Goal: Transaction & Acquisition: Obtain resource

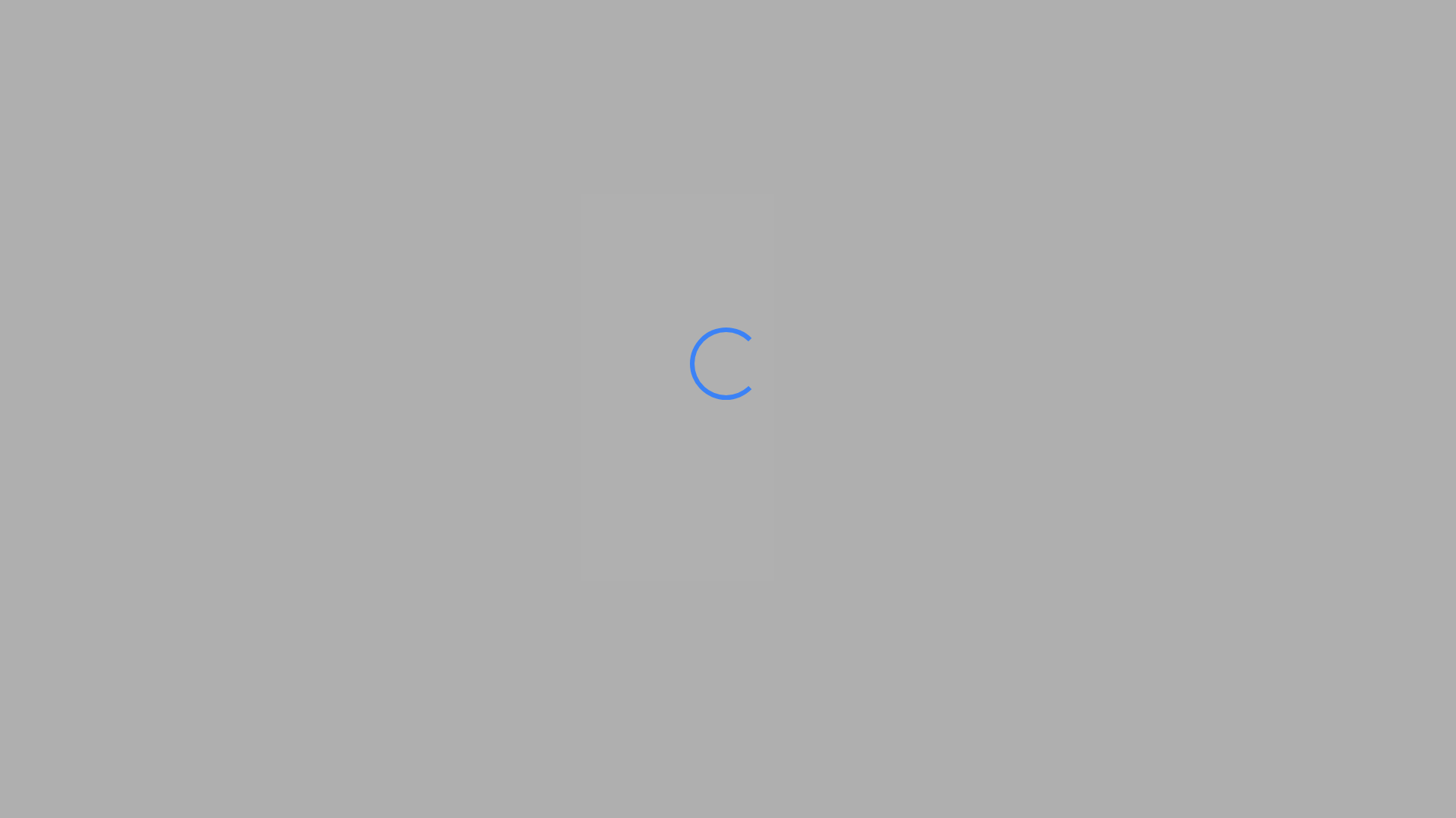
type input "[GEOGRAPHIC_DATA], SH, CNSHA"
type input "[GEOGRAPHIC_DATA], [GEOGRAPHIC_DATA]"
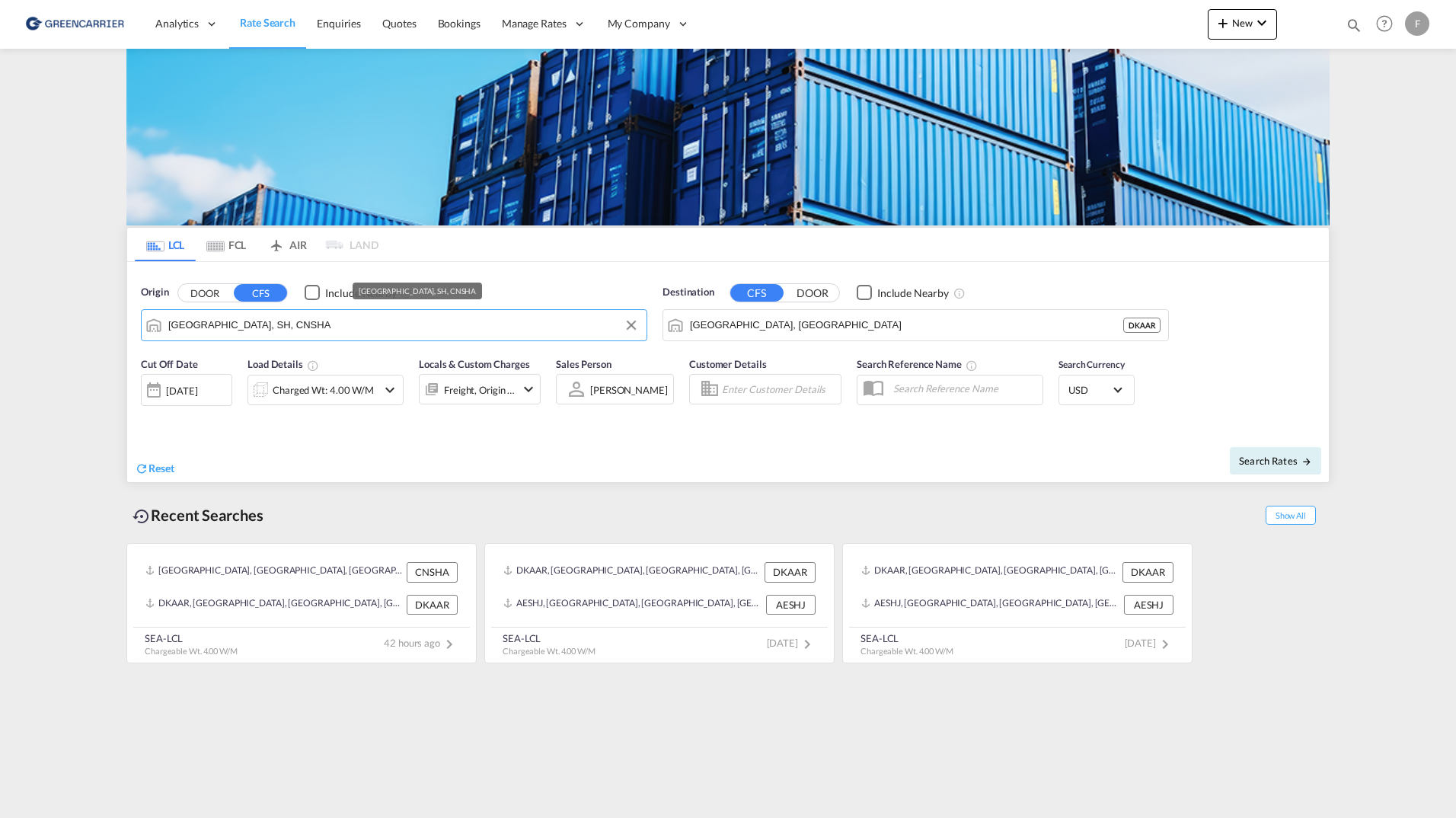
click at [407, 323] on input "[GEOGRAPHIC_DATA], SH, CNSHA" at bounding box center [403, 325] width 471 height 23
click at [269, 371] on div "Aarhus [GEOGRAPHIC_DATA] DKAAR" at bounding box center [286, 367] width 290 height 46
type input "[GEOGRAPHIC_DATA], [GEOGRAPHIC_DATA]"
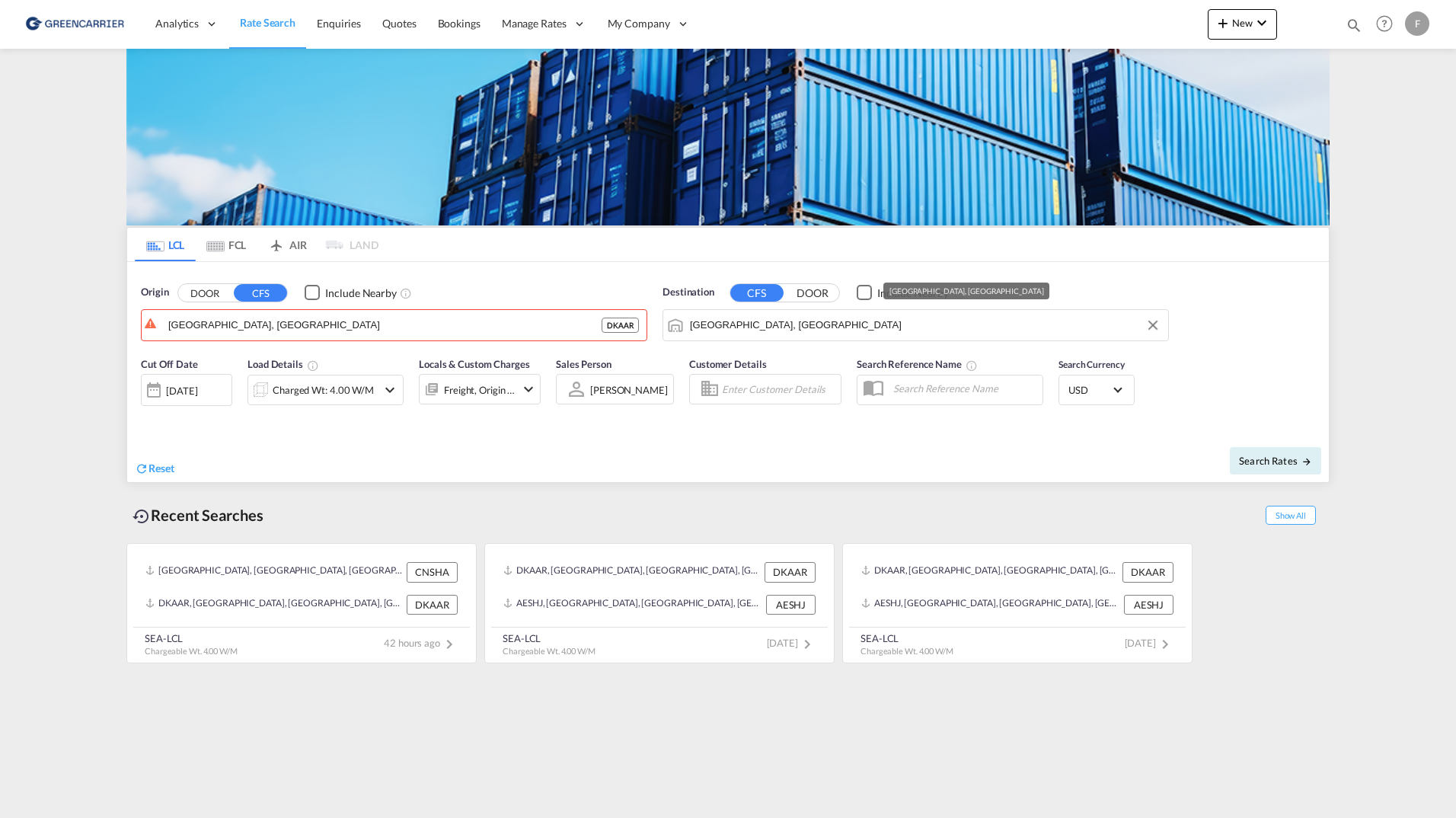
click at [847, 311] on md-input-container "[GEOGRAPHIC_DATA], [GEOGRAPHIC_DATA]" at bounding box center [915, 325] width 505 height 31
click at [848, 325] on input "[GEOGRAPHIC_DATA], [GEOGRAPHIC_DATA]" at bounding box center [925, 325] width 471 height 23
type input "s"
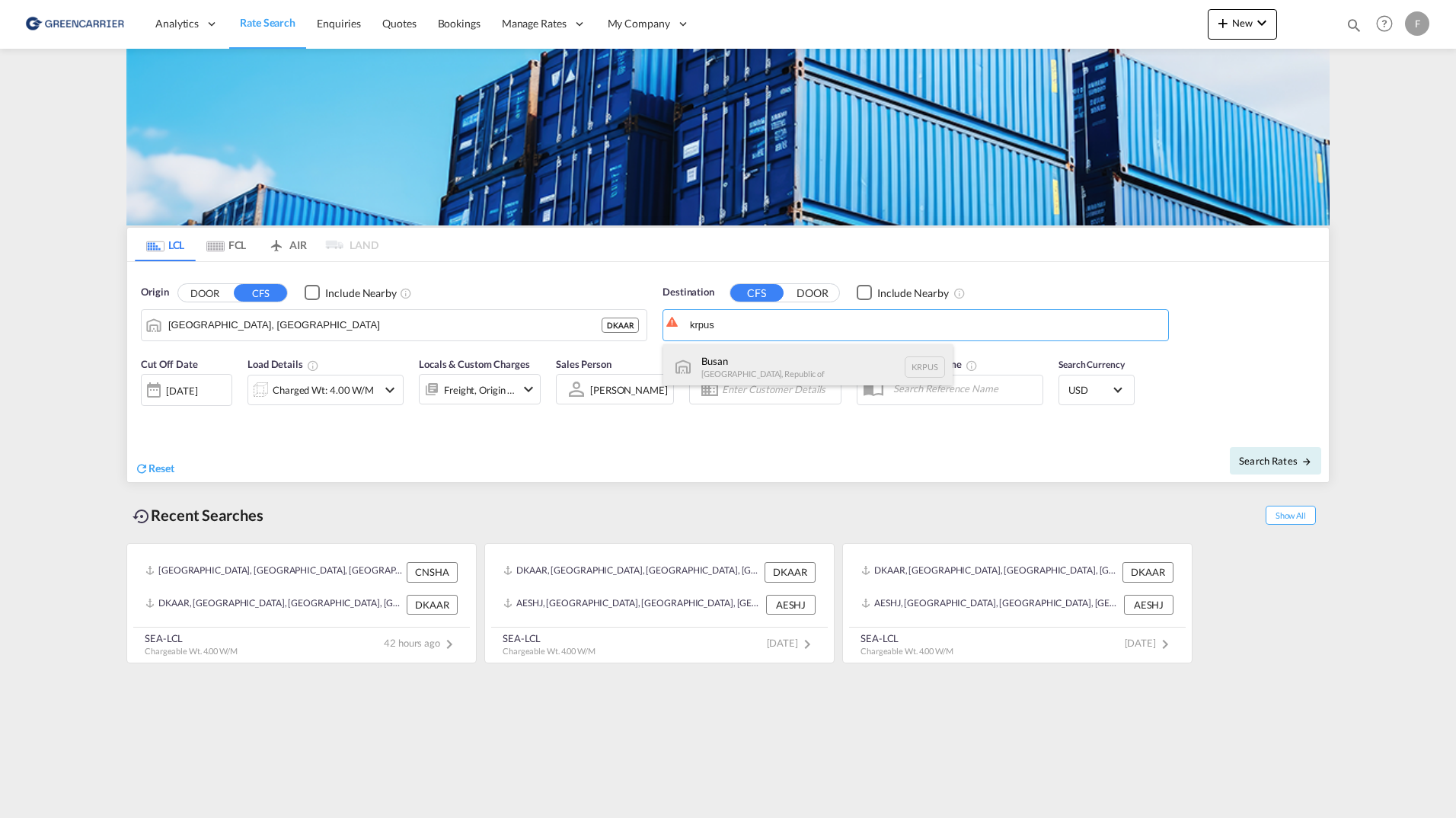
click at [741, 372] on div "Busan Korea, Republic of KRPUS" at bounding box center [808, 367] width 290 height 46
type input "Busan, KRPUS"
click at [1244, 456] on button "Search Rates" at bounding box center [1276, 460] width 92 height 28
type input "DKAAR to KRPUS / [DATE]"
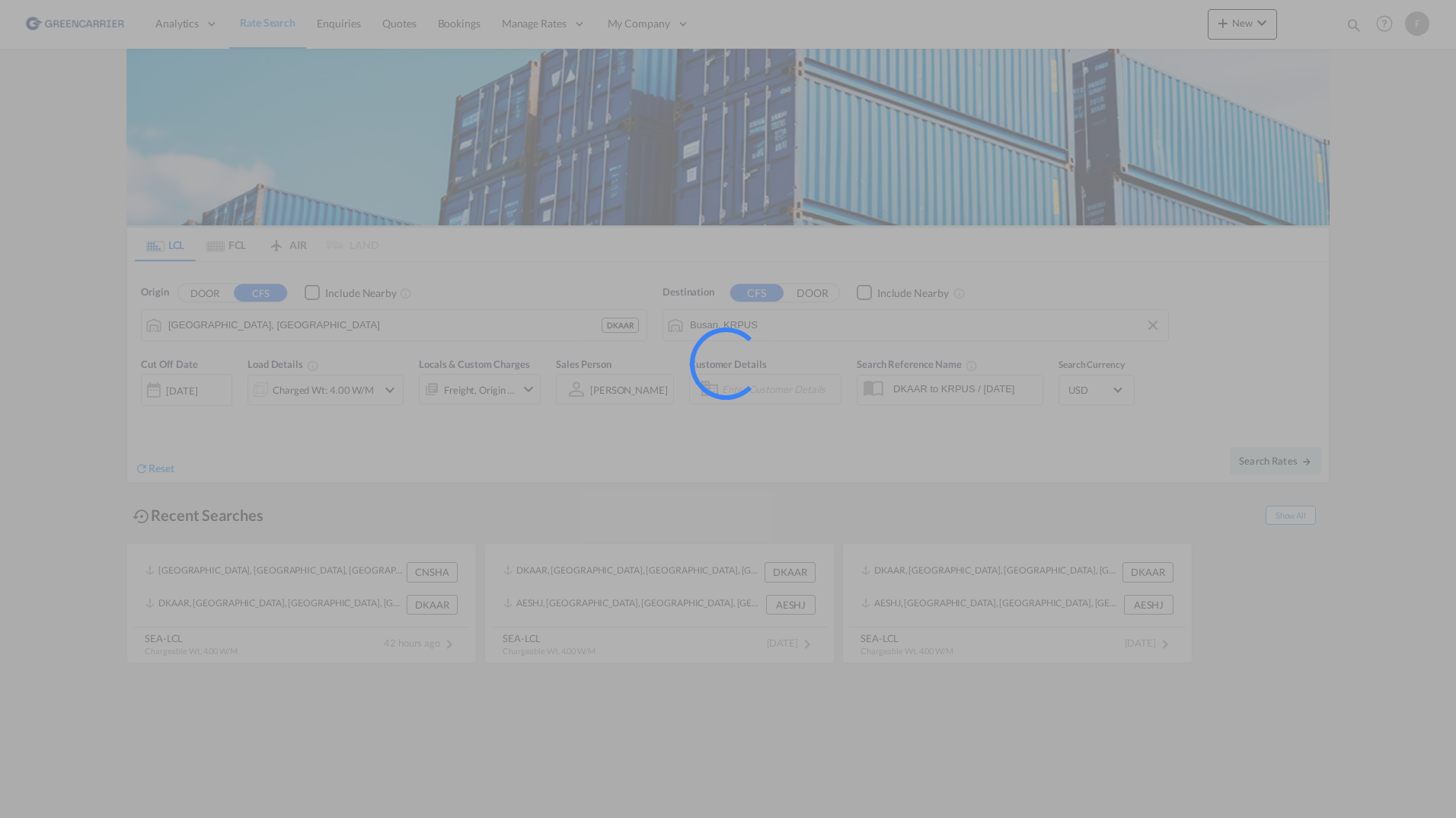
click at [1251, 461] on div at bounding box center [728, 409] width 1456 height 818
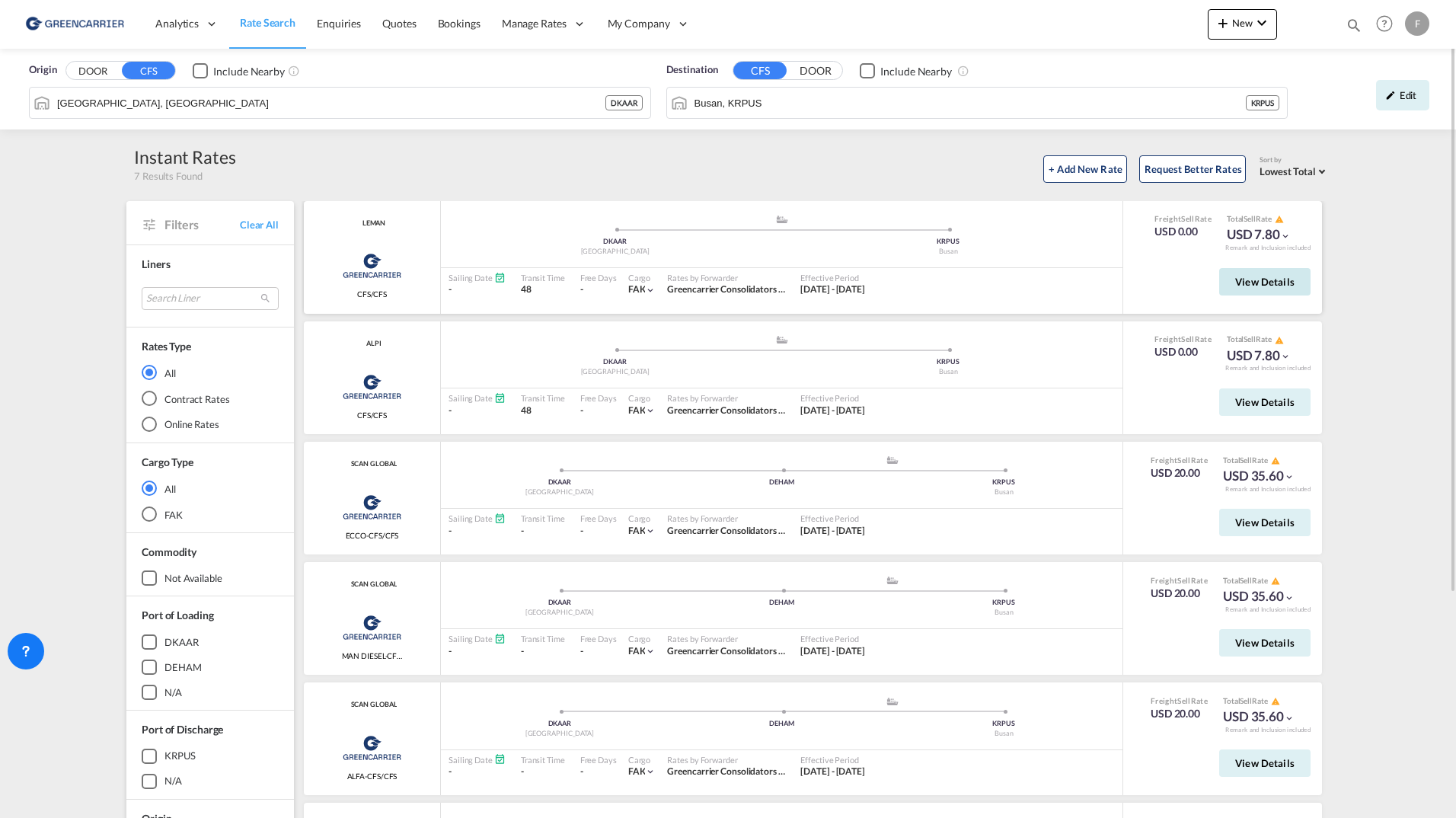
click at [1236, 280] on span "View Details" at bounding box center [1264, 281] width 59 height 12
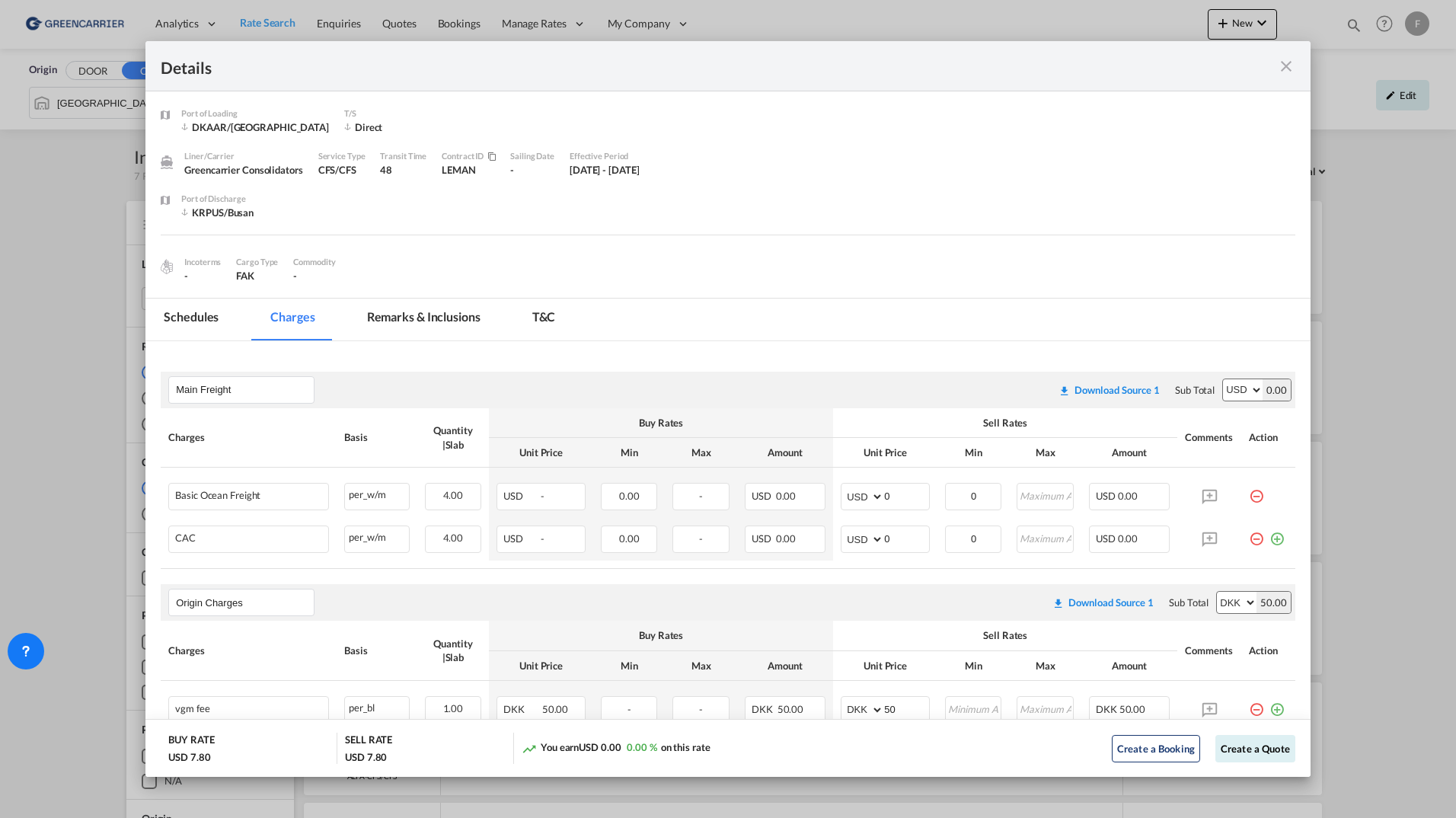
click at [202, 324] on md-tab-item "Schedules" at bounding box center [191, 319] width 92 height 42
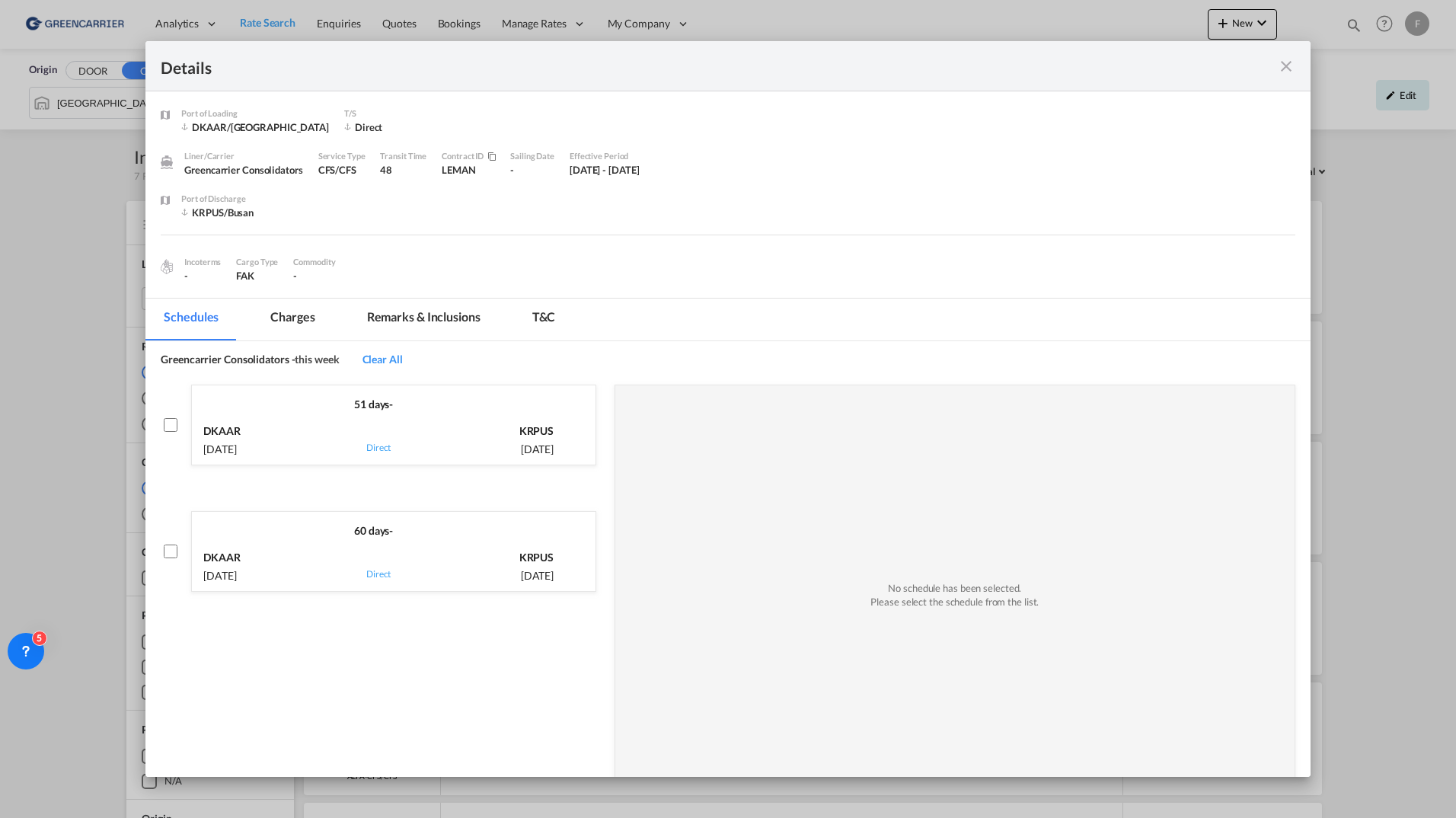
click at [1286, 70] on md-icon "icon-close fg-AAA8AD m-0 cursor" at bounding box center [1285, 66] width 18 height 18
